Goal: Information Seeking & Learning: Learn about a topic

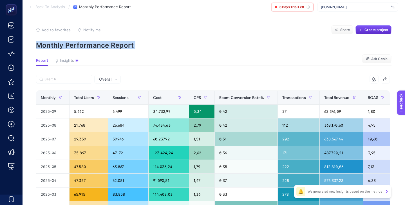
scroll to position [0, 27]
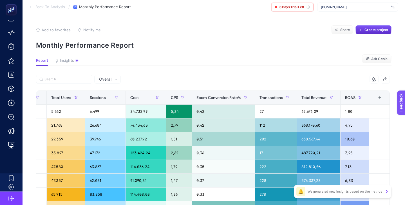
click at [239, 63] on section "Report Insights We generated new insights based on the metrics Ask Genie" at bounding box center [214, 61] width 356 height 7
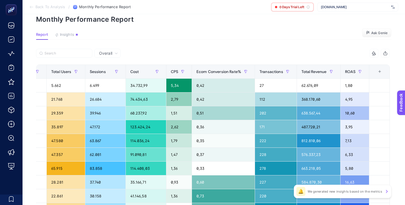
scroll to position [0, 0]
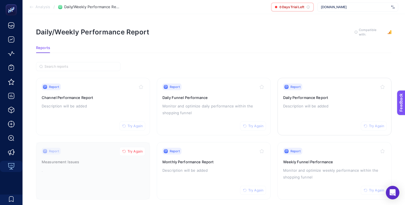
click at [324, 97] on h3 "Daily Performance Report" at bounding box center [334, 98] width 103 height 6
click at [230, 93] on div "Report Try Again Daily Funnel Performance Monitor and optimize daily performanc…" at bounding box center [214, 106] width 103 height 46
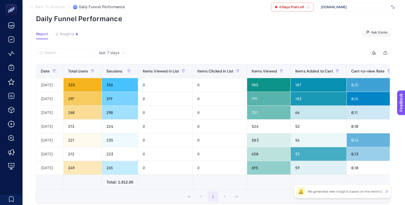
scroll to position [41, 0]
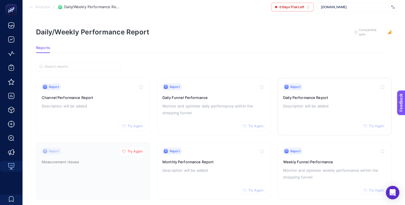
click at [304, 103] on p "Description will be added" at bounding box center [334, 106] width 103 height 7
